Goal: Use online tool/utility

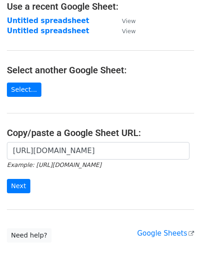
scroll to position [69, 0]
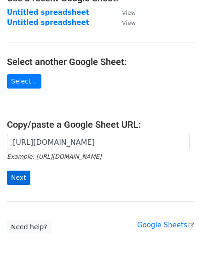
type input "[URL][DOMAIN_NAME]"
click at [19, 172] on input "Next" at bounding box center [18, 177] width 23 height 14
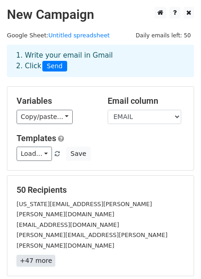
click at [27, 255] on link "+47 more" at bounding box center [36, 261] width 39 height 12
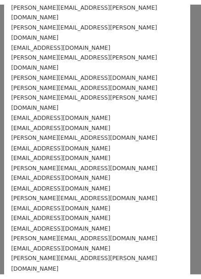
scroll to position [323, 0]
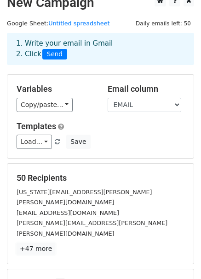
scroll to position [18, 0]
